Goal: Find specific page/section: Find specific page/section

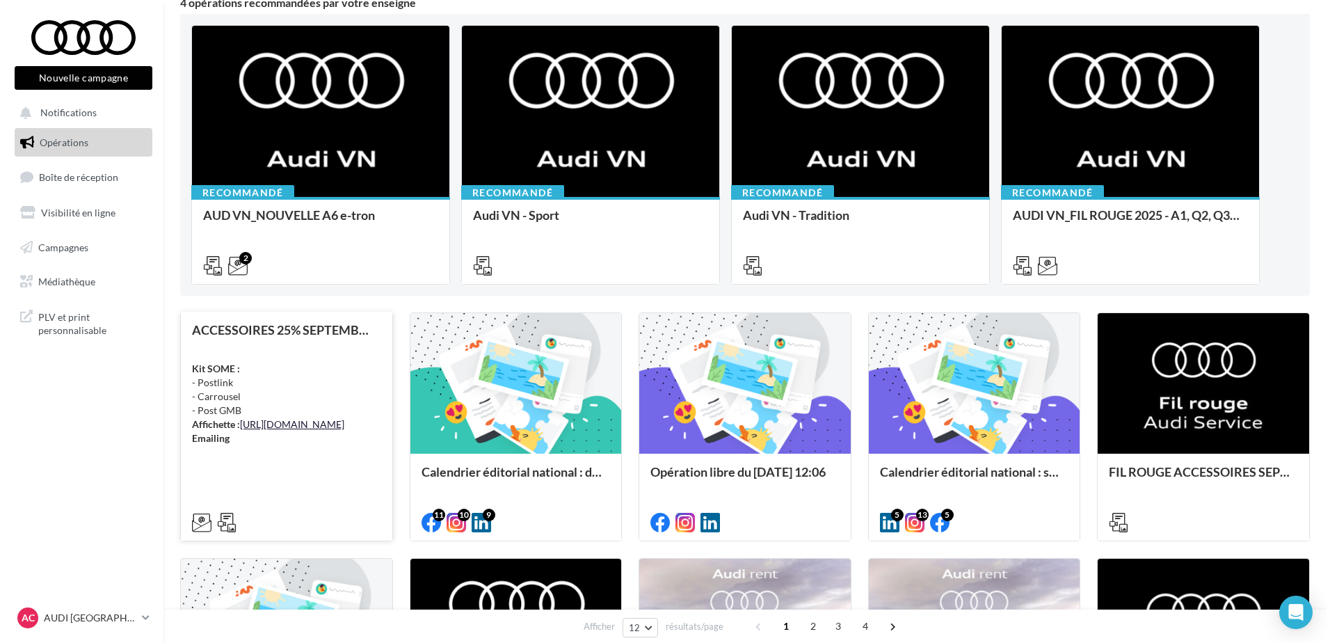
scroll to position [139, 0]
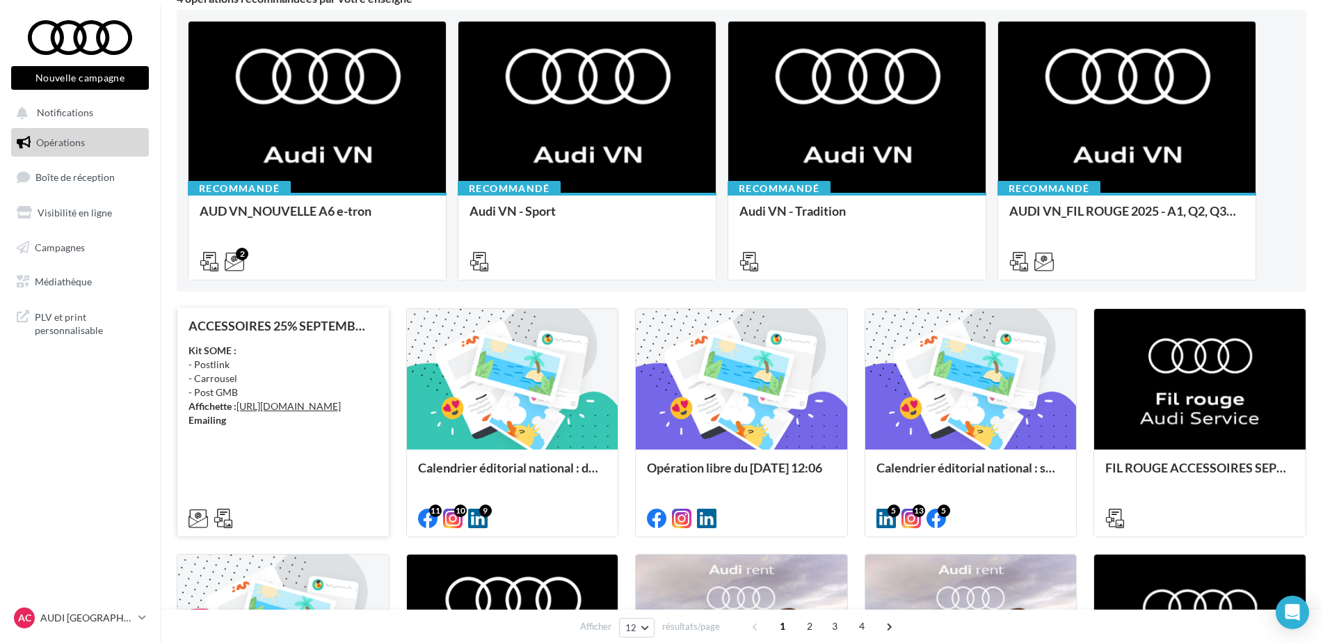
click at [248, 399] on div "Kit SOME : - Postlink - Carrousel - Post GMB Affichette : [URL][DOMAIN_NAME] Em…" at bounding box center [283, 385] width 189 height 83
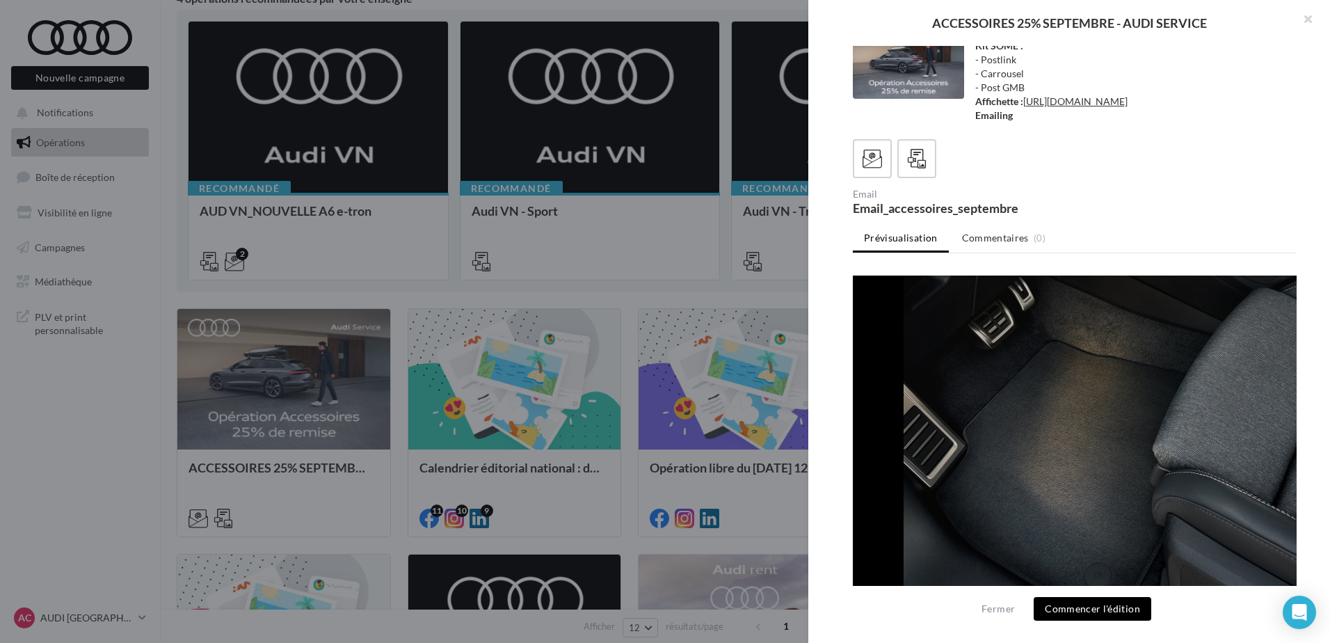
scroll to position [2149, 0]
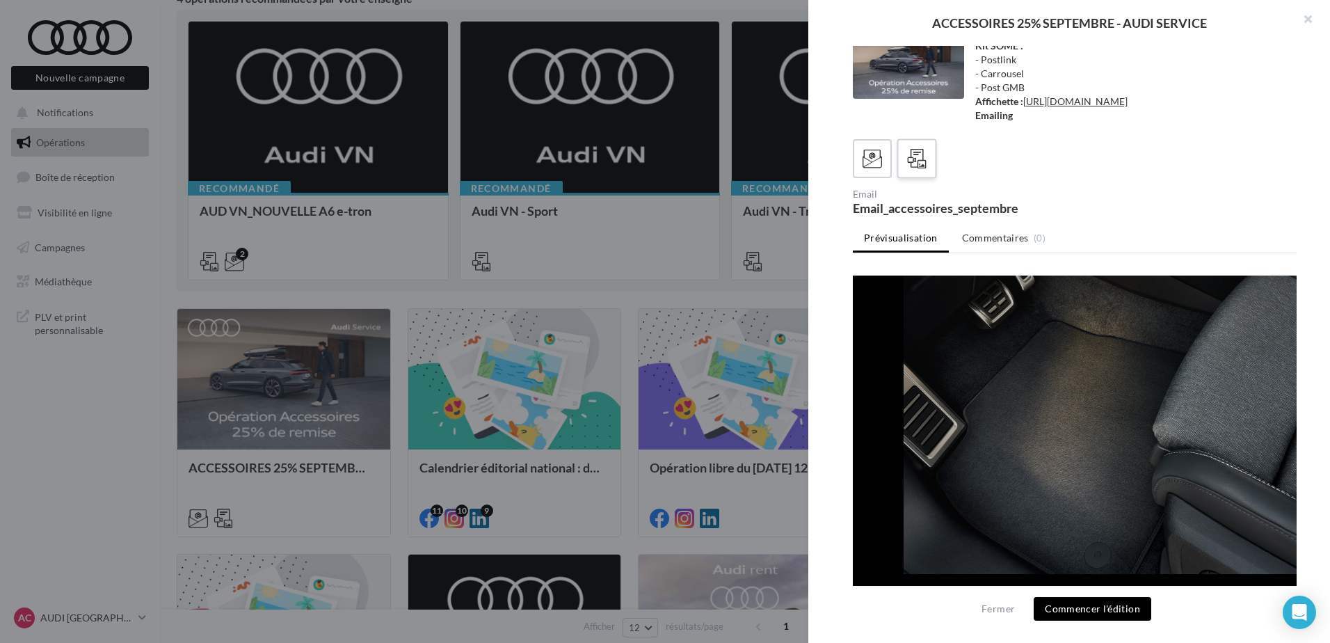
click at [911, 147] on div at bounding box center [918, 159] width 26 height 26
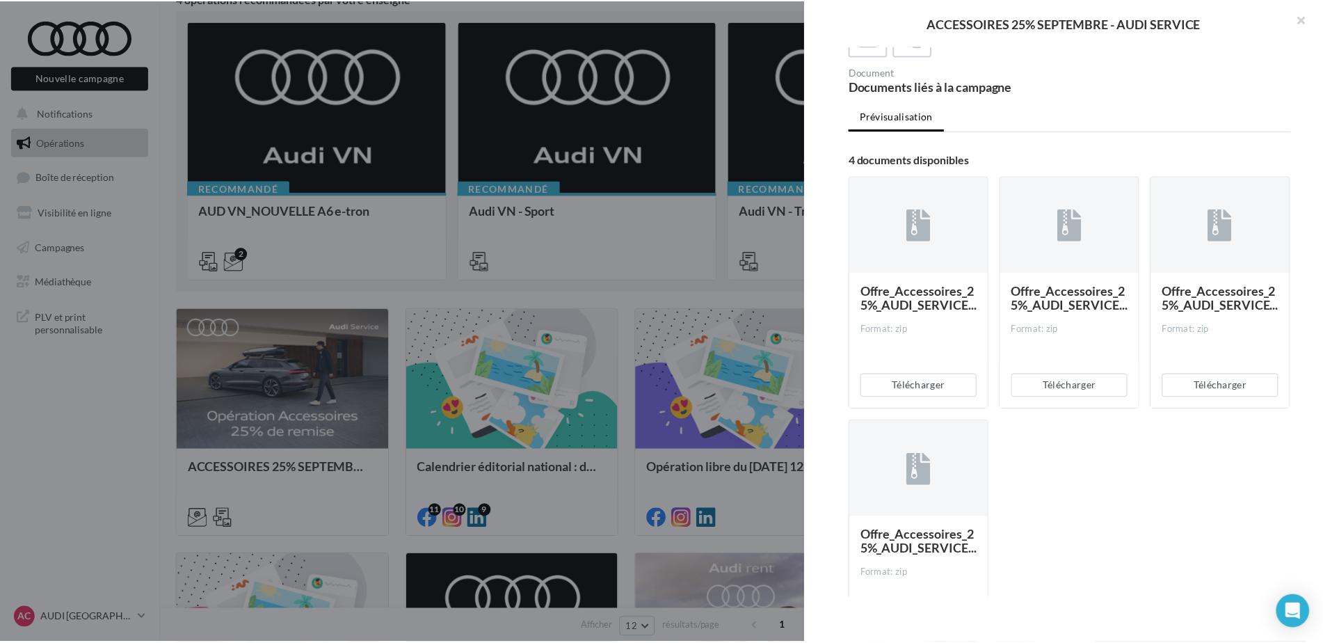
scroll to position [0, 0]
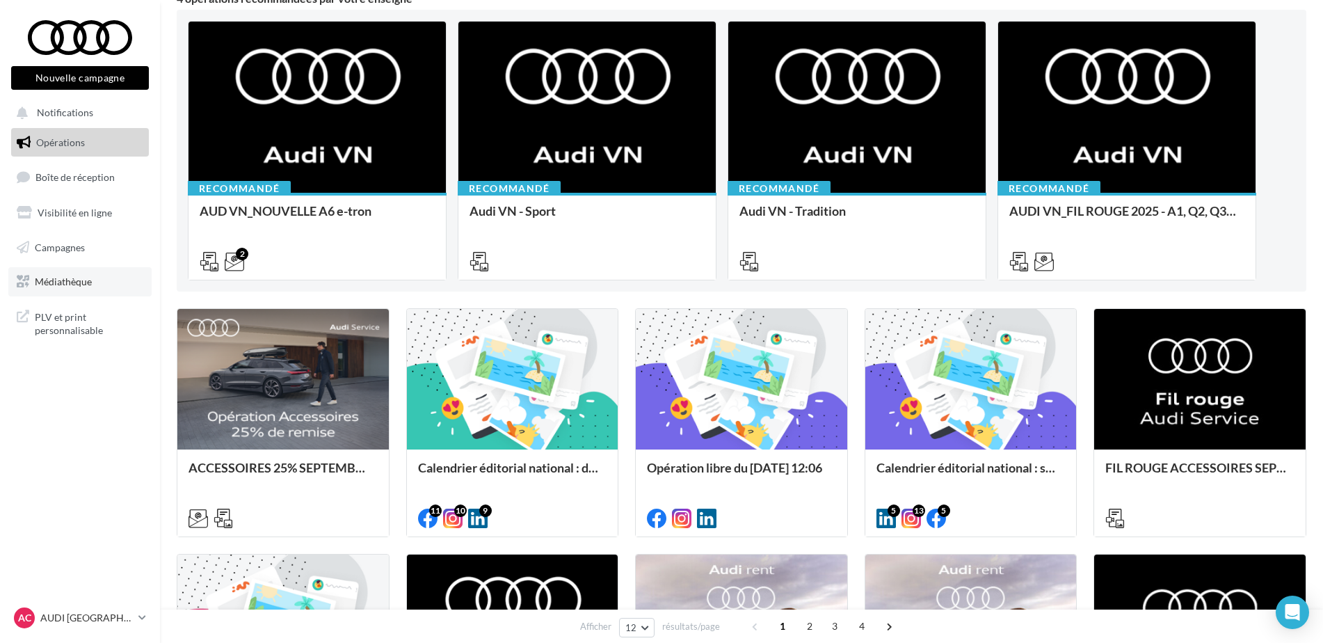
click at [109, 284] on link "Médiathèque" at bounding box center [79, 281] width 143 height 29
